Goal: Task Accomplishment & Management: Manage account settings

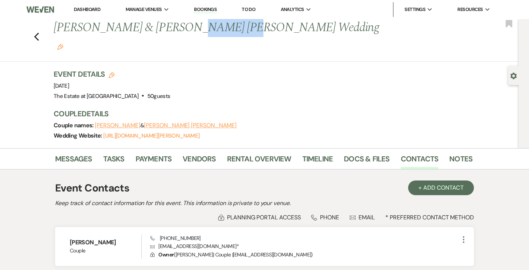
click at [39, 30] on div "Previous [PERSON_NAME] & [PERSON_NAME] [PERSON_NAME] Wedding Edit Bookmark" at bounding box center [257, 40] width 522 height 43
click at [36, 33] on use "button" at bounding box center [36, 37] width 5 height 8
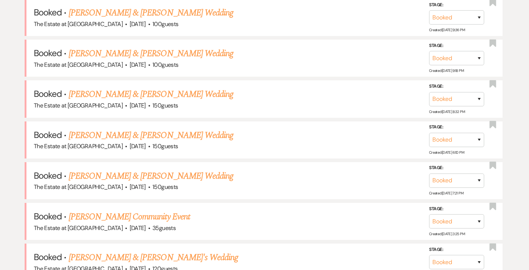
scroll to position [1640, 0]
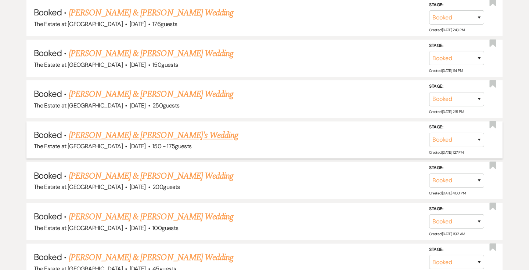
click at [122, 132] on link "[PERSON_NAME] & [PERSON_NAME]'s Wedding" at bounding box center [154, 135] width 170 height 13
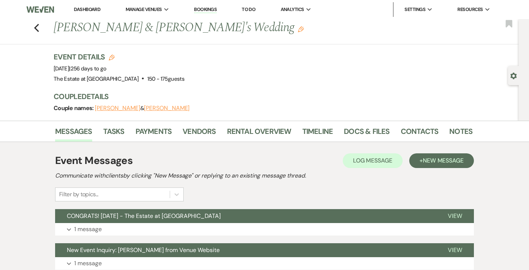
click at [153, 124] on li "Payments" at bounding box center [158, 133] width 47 height 18
click at [153, 134] on link "Payments" at bounding box center [153, 134] width 36 height 16
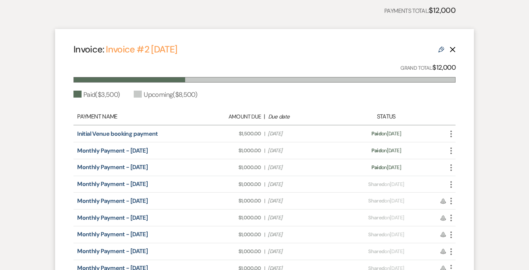
scroll to position [224, 0]
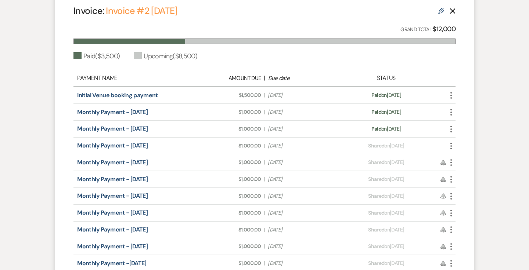
click at [448, 146] on icon "More" at bounding box center [451, 146] width 9 height 9
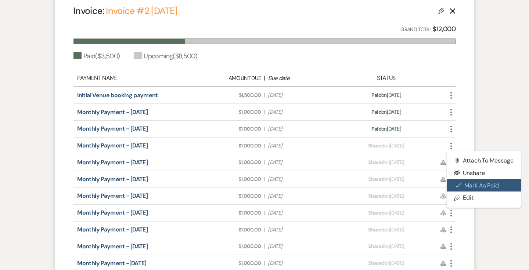
click at [463, 181] on button "Check [PERSON_NAME] [PERSON_NAME] as Paid" at bounding box center [484, 185] width 74 height 12
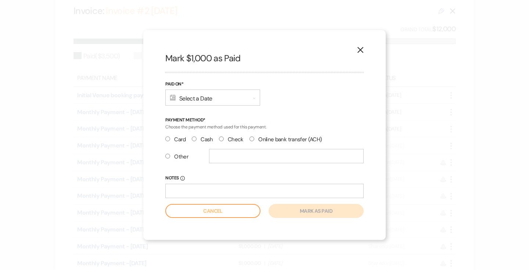
click at [180, 158] on label "Other" at bounding box center [176, 157] width 23 height 10
click at [170, 158] on input "Other" at bounding box center [167, 156] width 5 height 5
radio input "true"
click at [216, 160] on input "text" at bounding box center [286, 156] width 155 height 14
type input "Zelle"
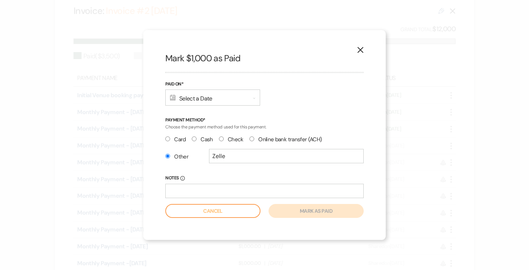
click at [191, 98] on div "Calendar Select a Date Expand" at bounding box center [212, 98] width 95 height 16
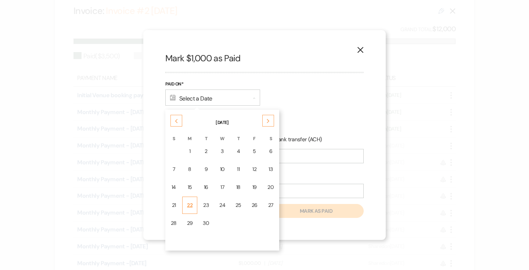
click at [193, 203] on td "22" at bounding box center [189, 205] width 15 height 17
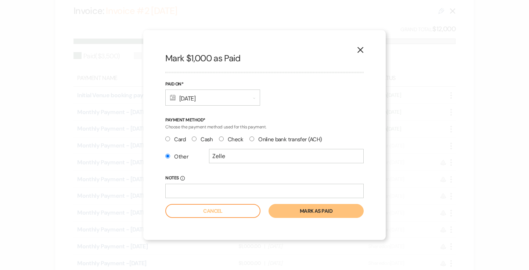
click at [274, 211] on button "Mark as paid" at bounding box center [315, 211] width 95 height 14
